Goal: Task Accomplishment & Management: Use online tool/utility

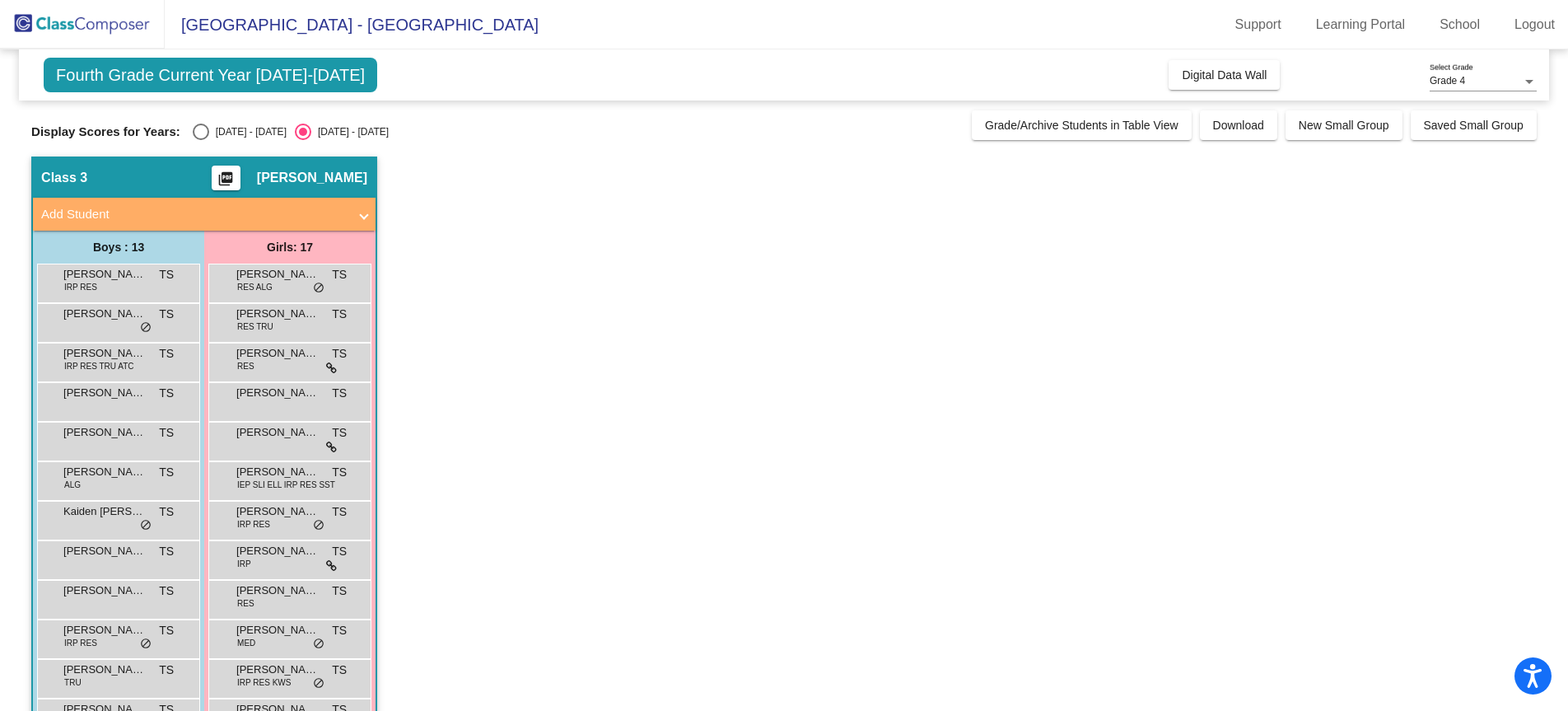
click at [235, 174] on mat-icon "picture_as_pdf" at bounding box center [226, 181] width 20 height 23
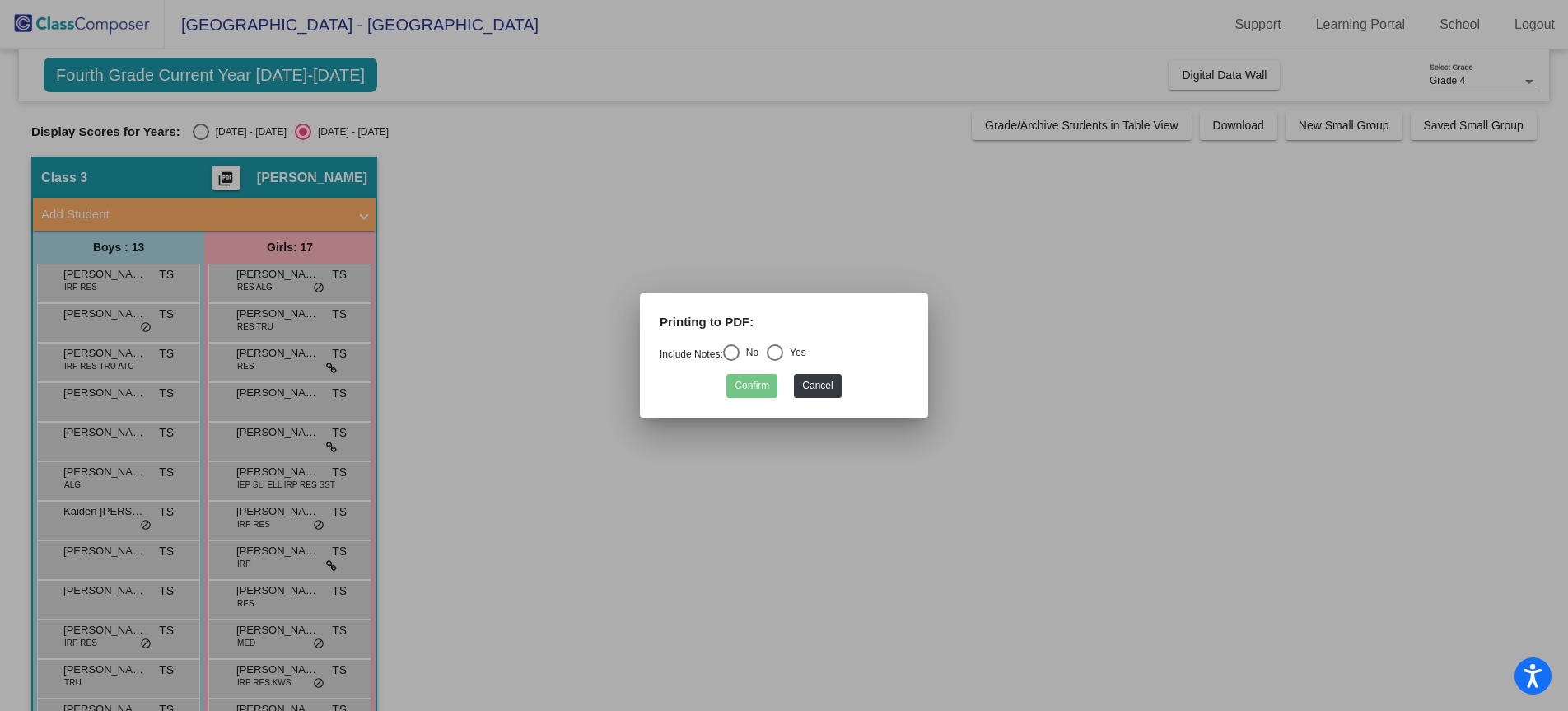
click at [240, 172] on div at bounding box center [784, 355] width 1568 height 711
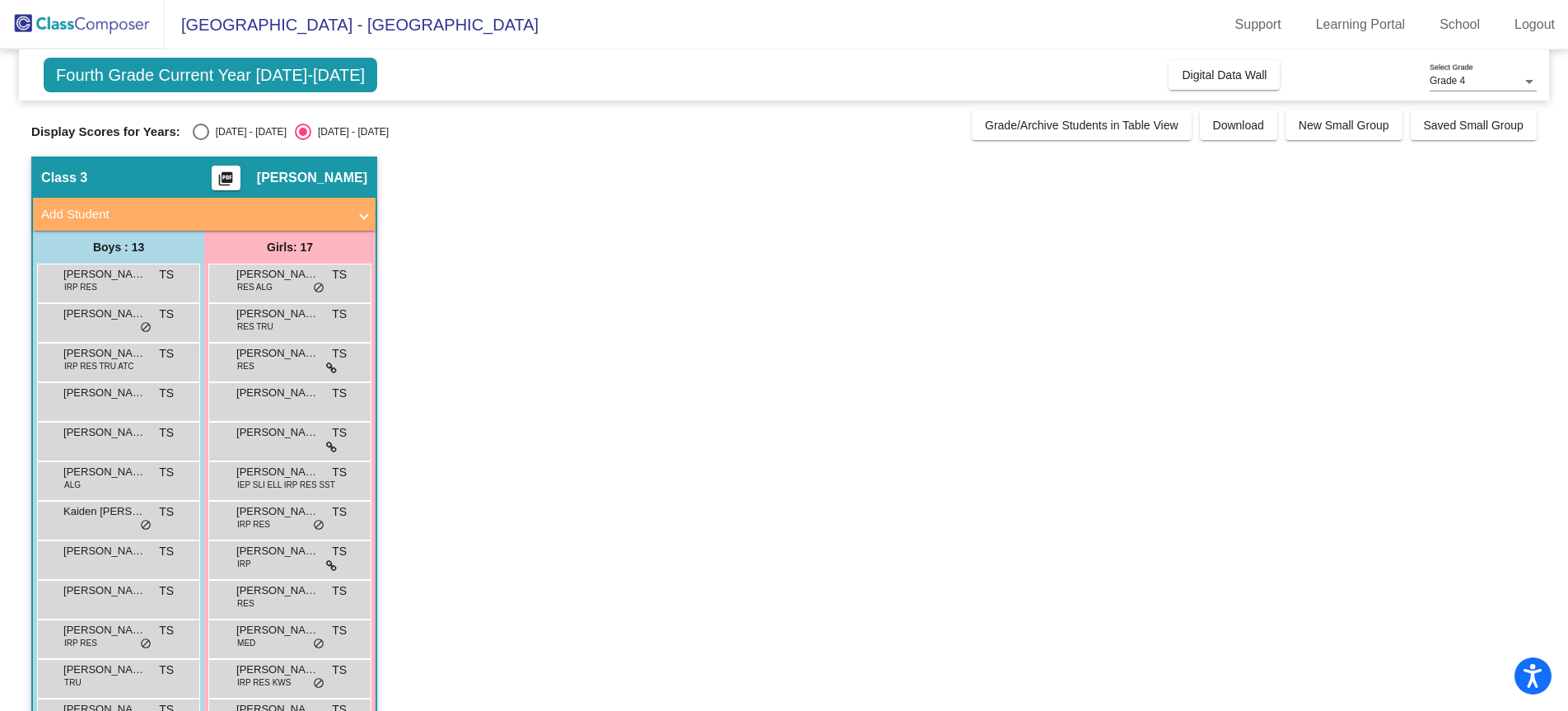
click at [235, 178] on mat-icon "picture_as_pdf" at bounding box center [226, 181] width 20 height 23
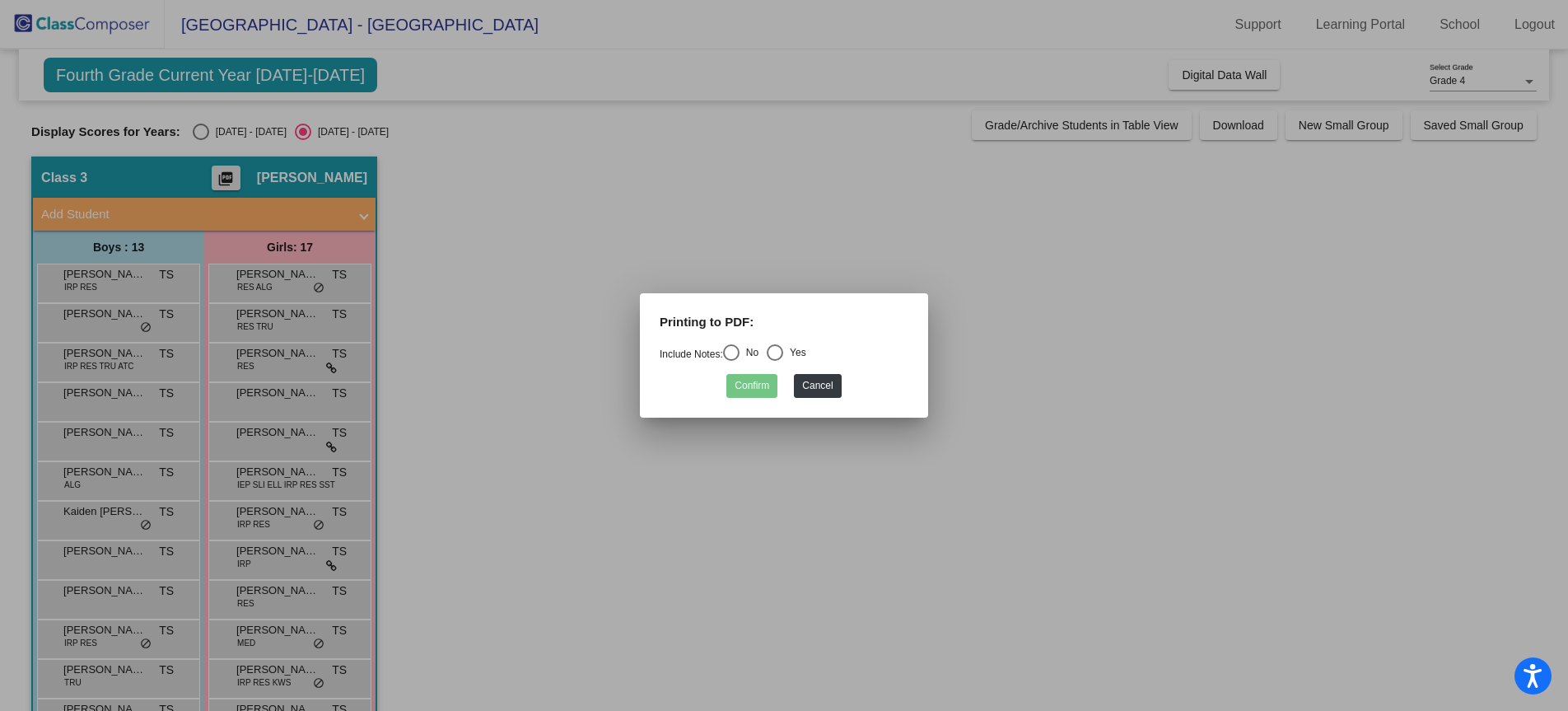
click at [240, 178] on div at bounding box center [784, 355] width 1568 height 711
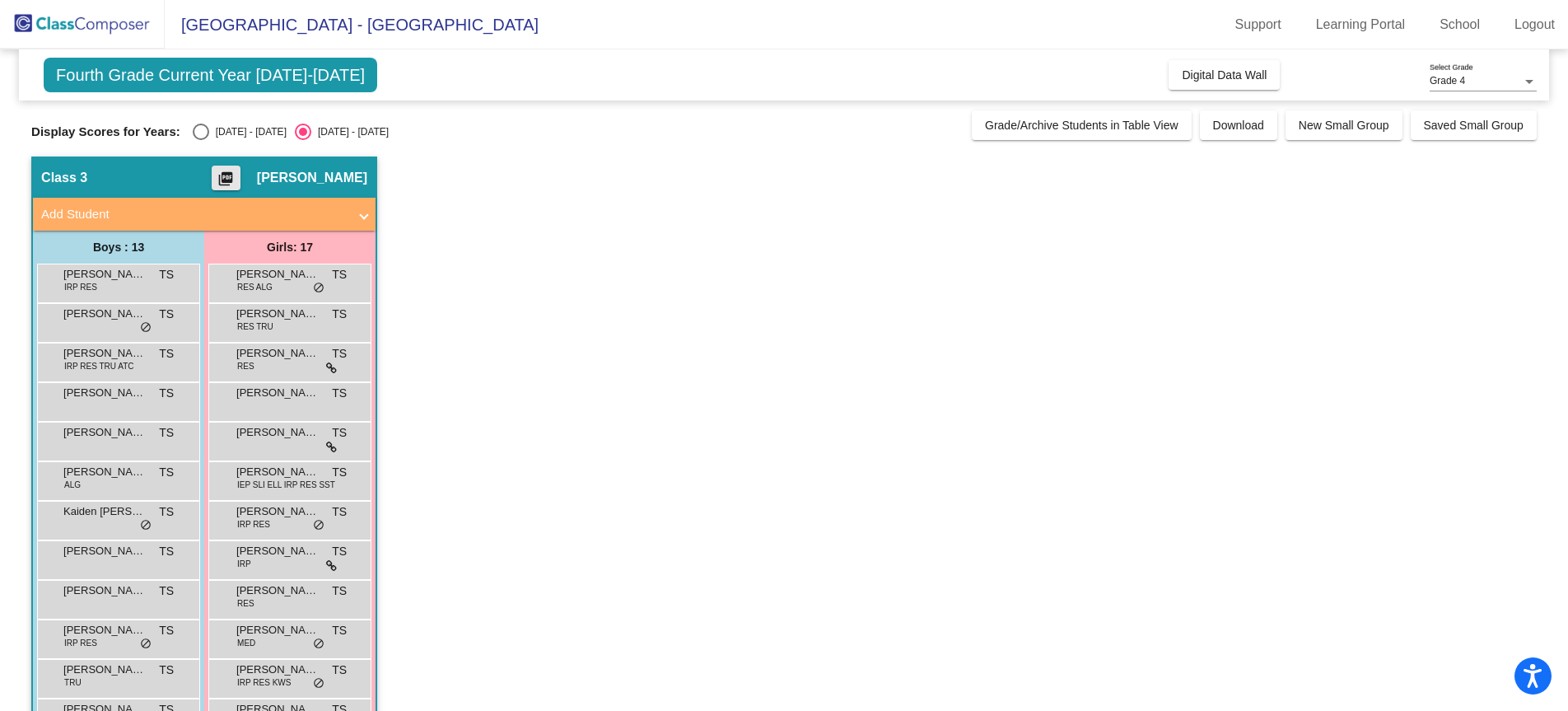
click at [235, 173] on mat-icon "picture_as_pdf" at bounding box center [226, 181] width 20 height 23
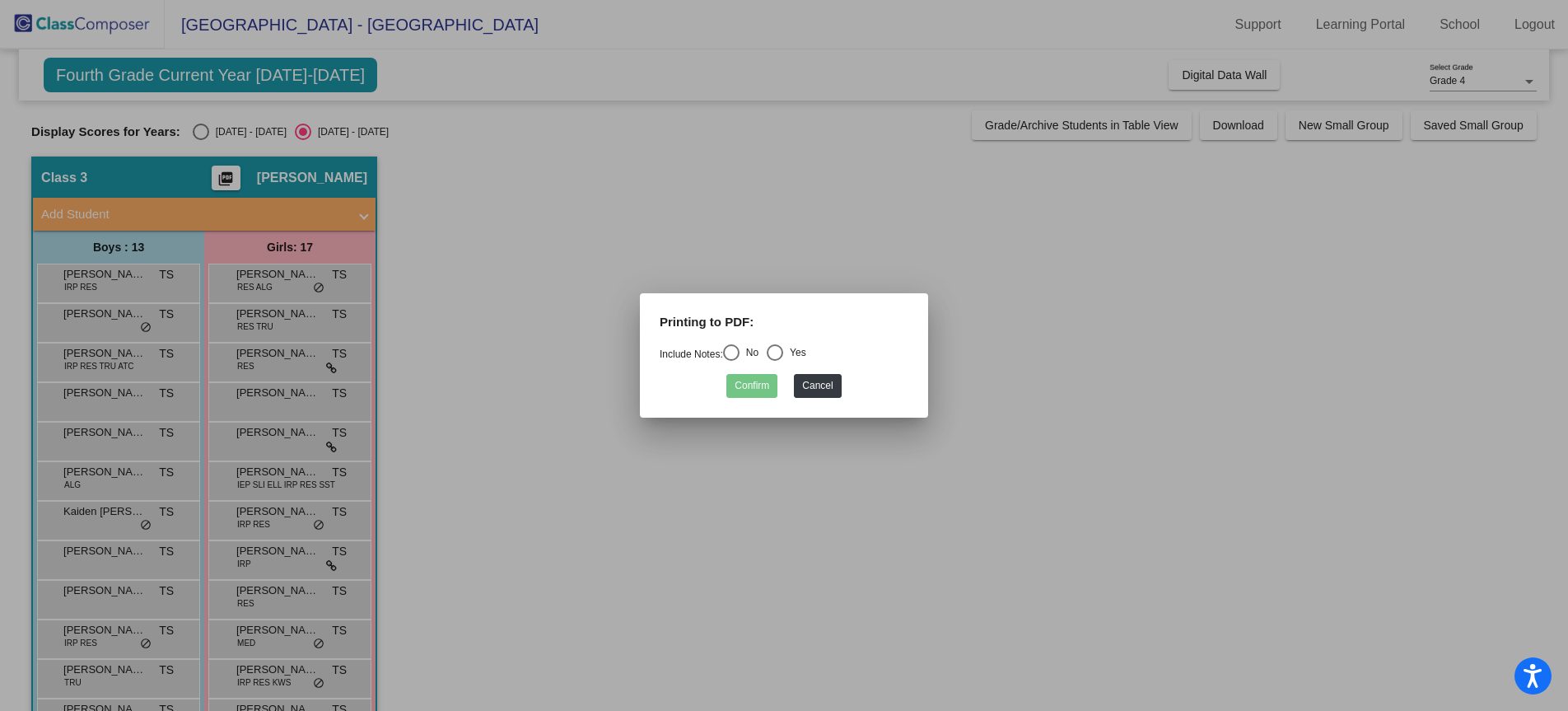
click at [777, 355] on div "Select an option" at bounding box center [775, 352] width 17 height 17
click at [775, 361] on input "Yes" at bounding box center [774, 361] width 1 height 1
radio input "true"
click at [763, 386] on button "Confirm" at bounding box center [751, 386] width 51 height 24
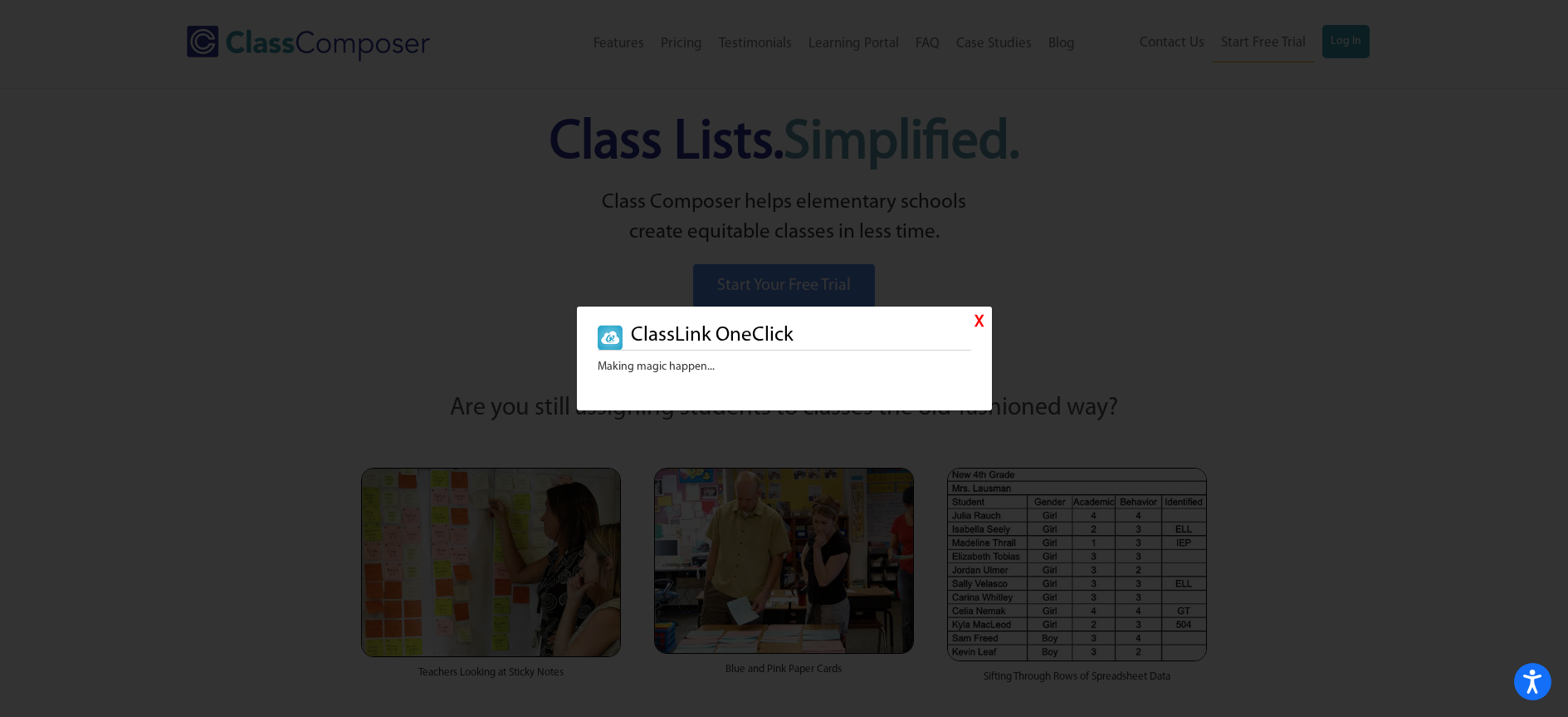
click at [976, 320] on link "X" at bounding box center [979, 323] width 9 height 24
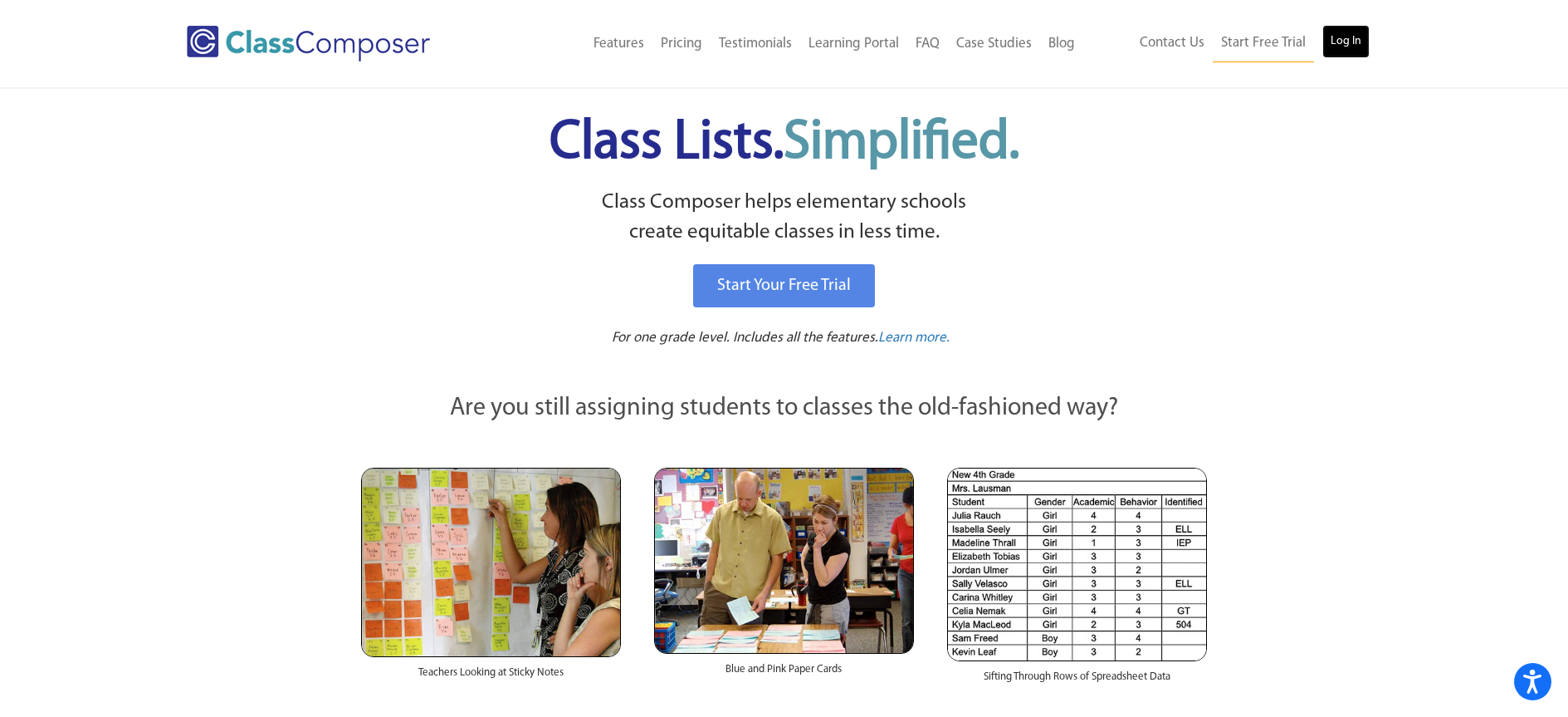
click at [1343, 38] on link "Log In" at bounding box center [1346, 41] width 47 height 33
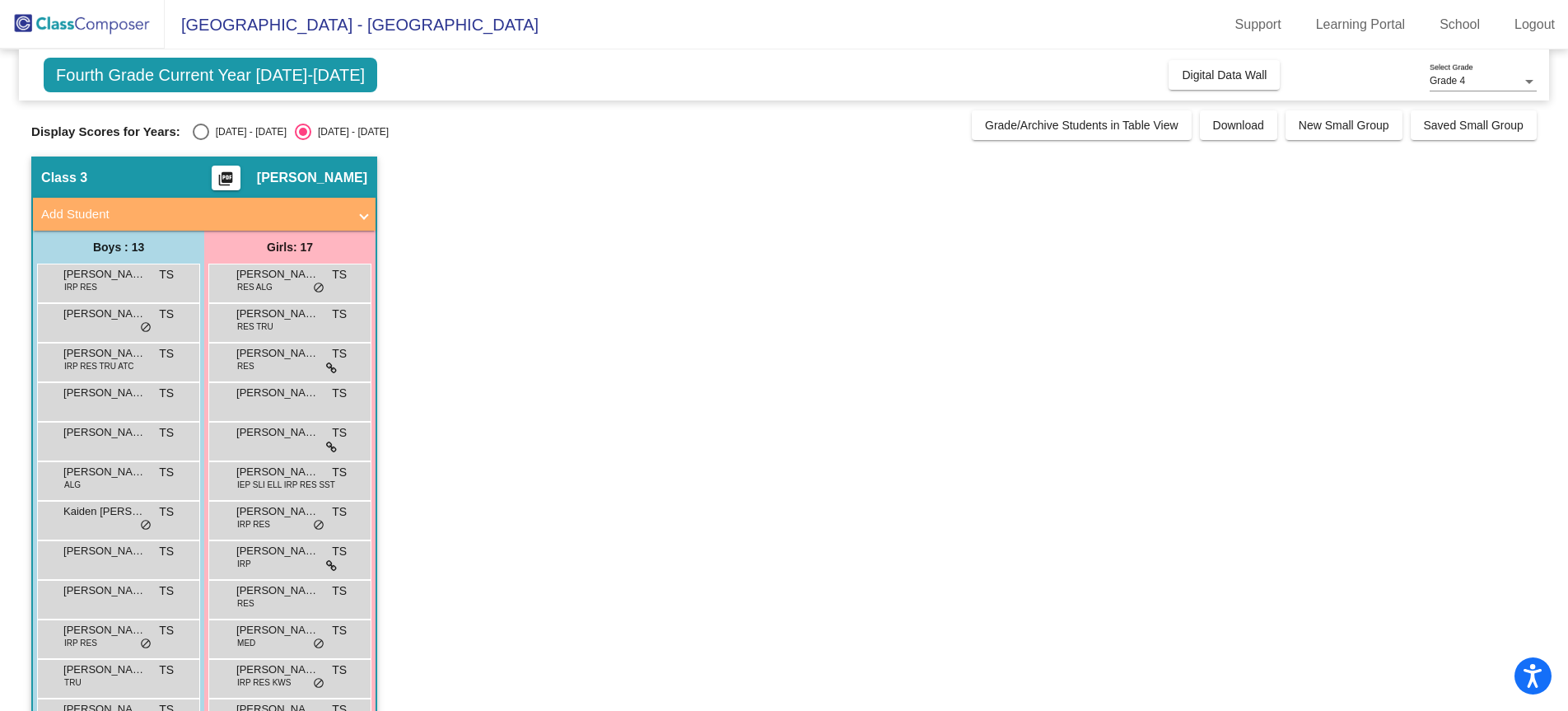
click at [235, 173] on mat-icon "picture_as_pdf" at bounding box center [226, 181] width 20 height 23
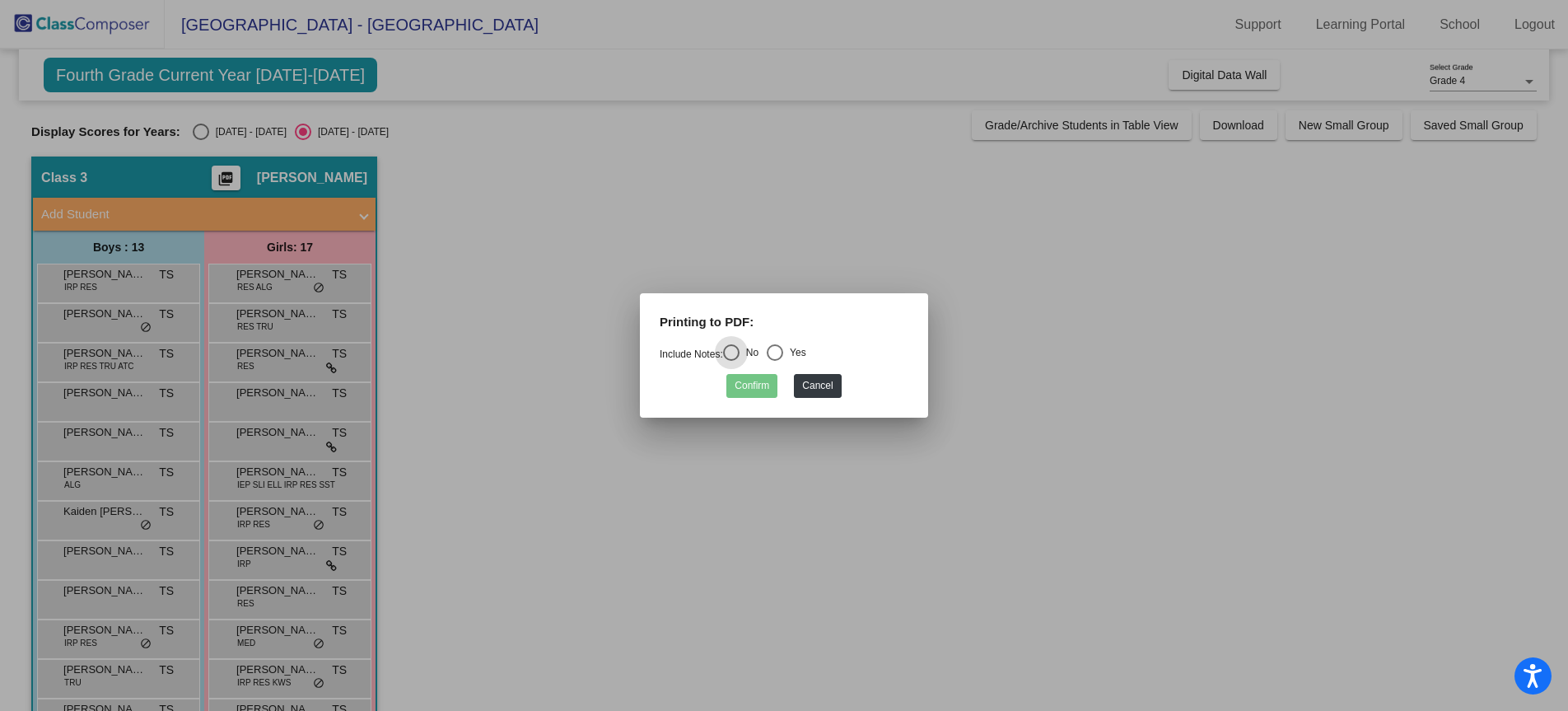
click at [777, 351] on div "Select an option" at bounding box center [775, 352] width 17 height 17
click at [775, 361] on input "Yes" at bounding box center [774, 361] width 1 height 1
radio input "true"
click at [754, 387] on button "Confirm" at bounding box center [751, 386] width 51 height 24
